Goal: Feedback & Contribution: Leave review/rating

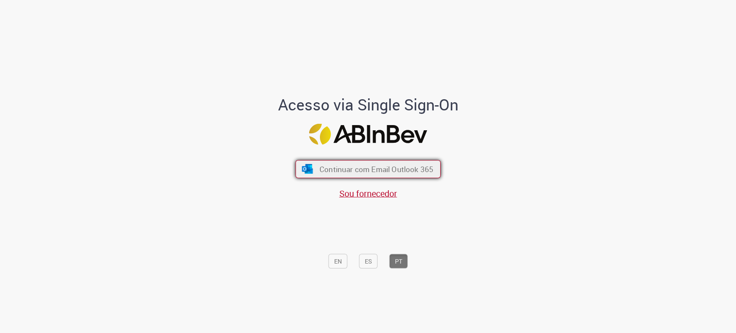
click at [344, 168] on span "Continuar com Email Outlook 365" at bounding box center [376, 169] width 114 height 10
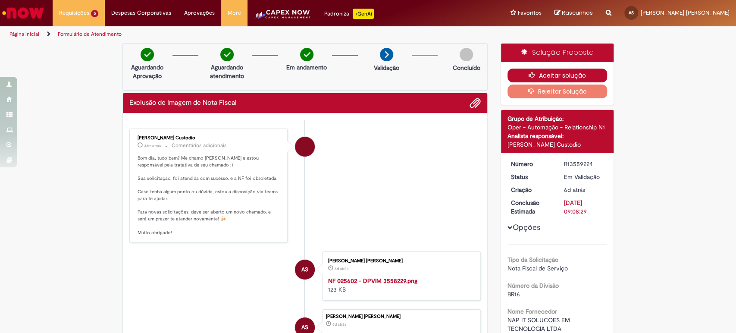
click at [533, 73] on icon "button" at bounding box center [533, 75] width 10 height 6
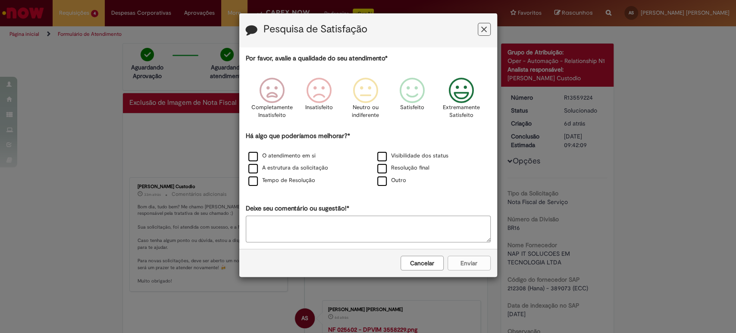
click at [447, 94] on icon "Feedback" at bounding box center [461, 91] width 32 height 26
click at [281, 154] on label "O atendimento em si" at bounding box center [281, 156] width 67 height 8
click at [395, 165] on label "Resolução final" at bounding box center [403, 168] width 52 height 8
click at [306, 229] on textarea "Deixe seu comentário ou sugestão!*" at bounding box center [368, 229] width 245 height 27
type textarea "**********"
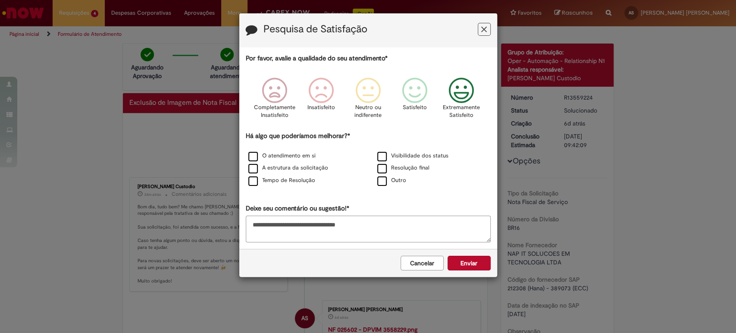
drag, startPoint x: 466, startPoint y: 258, endPoint x: 473, endPoint y: 263, distance: 9.2
click at [466, 259] on button "Enviar" at bounding box center [468, 263] width 43 height 15
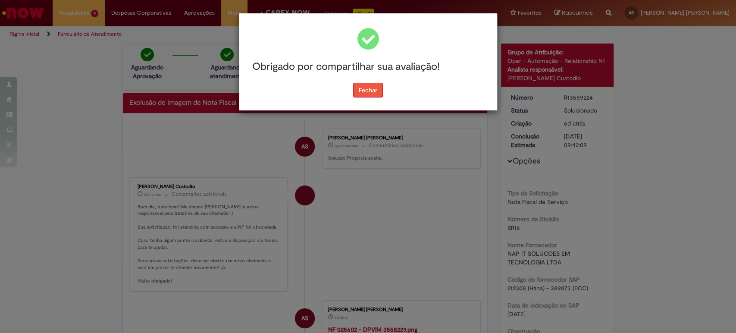
click at [375, 92] on button "Fechar" at bounding box center [368, 90] width 30 height 15
